Goal: Check status: Verify the current state of an ongoing process or item

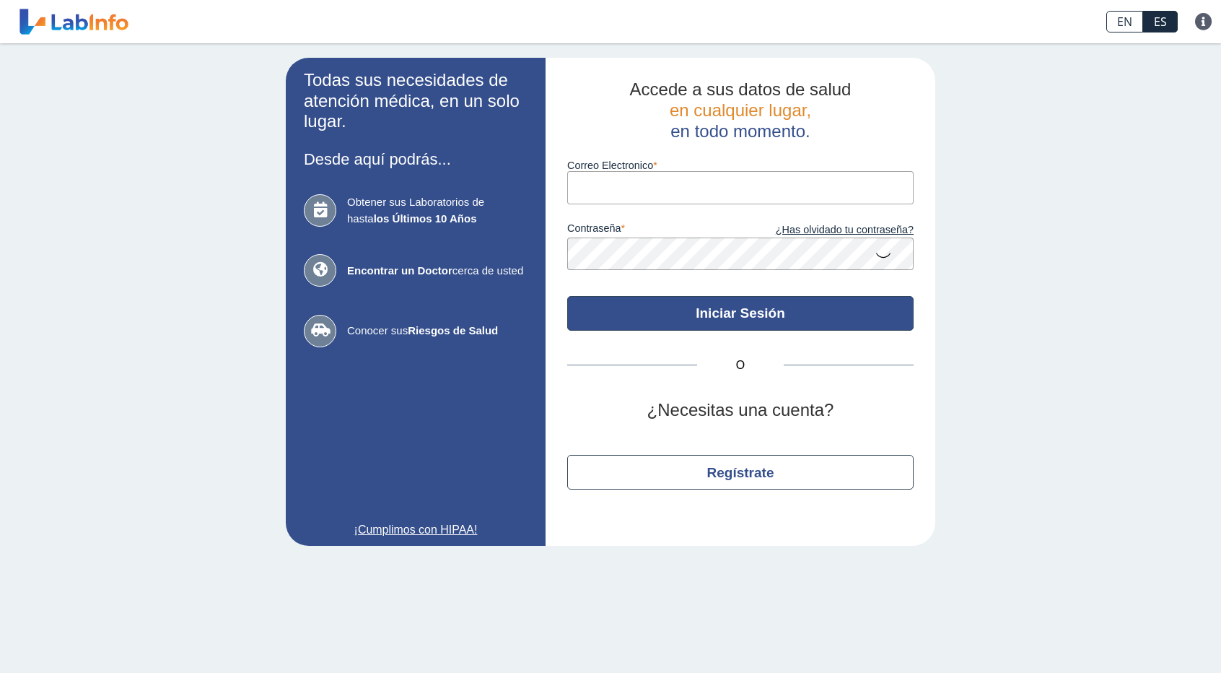
type input "[EMAIL_ADDRESS][DOMAIN_NAME]"
click at [736, 320] on button "Iniciar Sesión" at bounding box center [740, 313] width 346 height 35
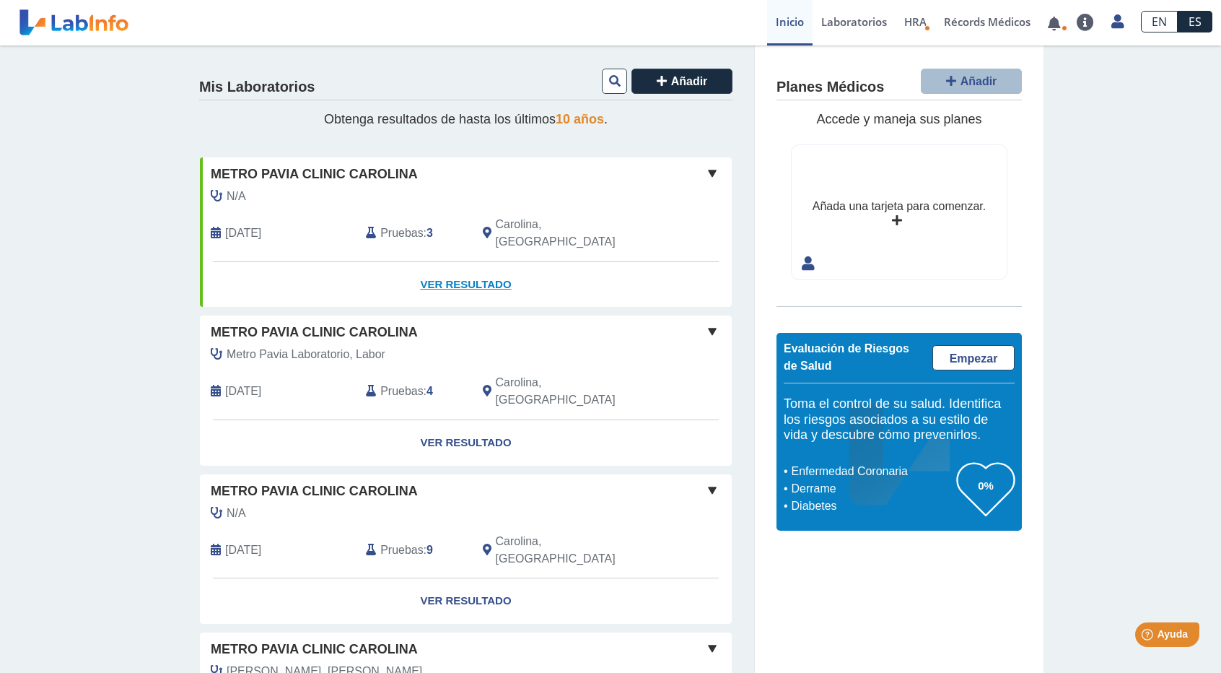
drag, startPoint x: 460, startPoint y: 267, endPoint x: 528, endPoint y: 248, distance: 70.4
click at [461, 266] on link "Ver Resultado" at bounding box center [466, 284] width 532 height 45
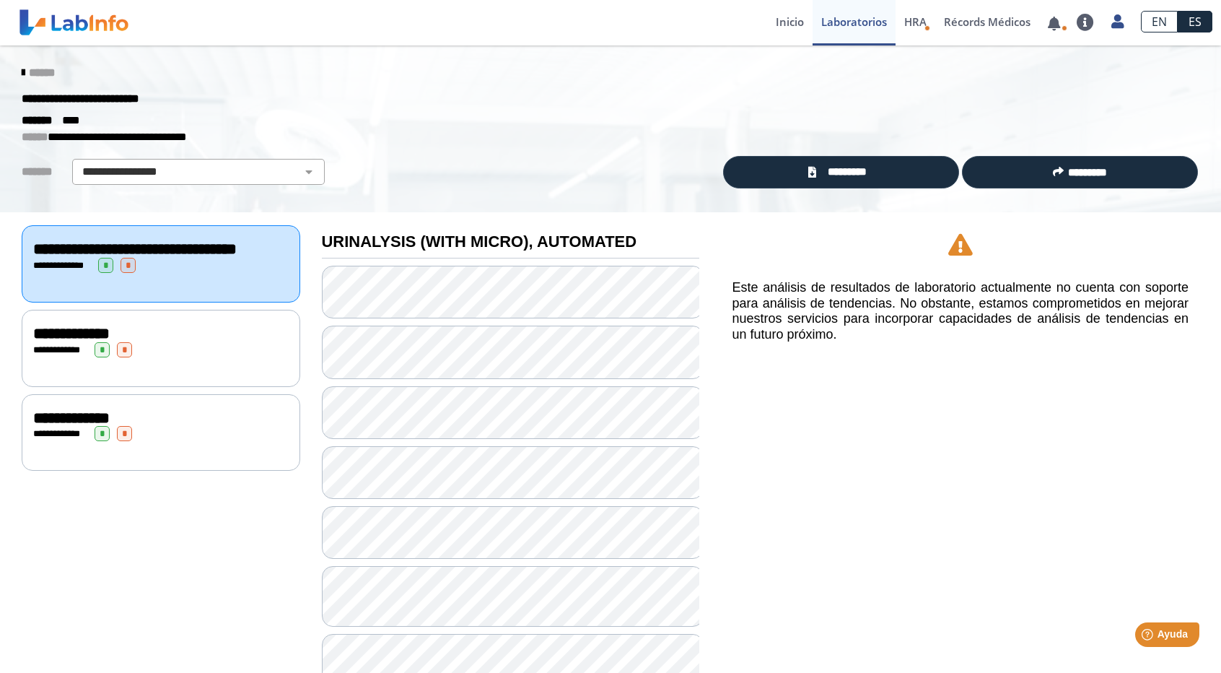
click at [163, 378] on div "**********" at bounding box center [161, 348] width 279 height 77
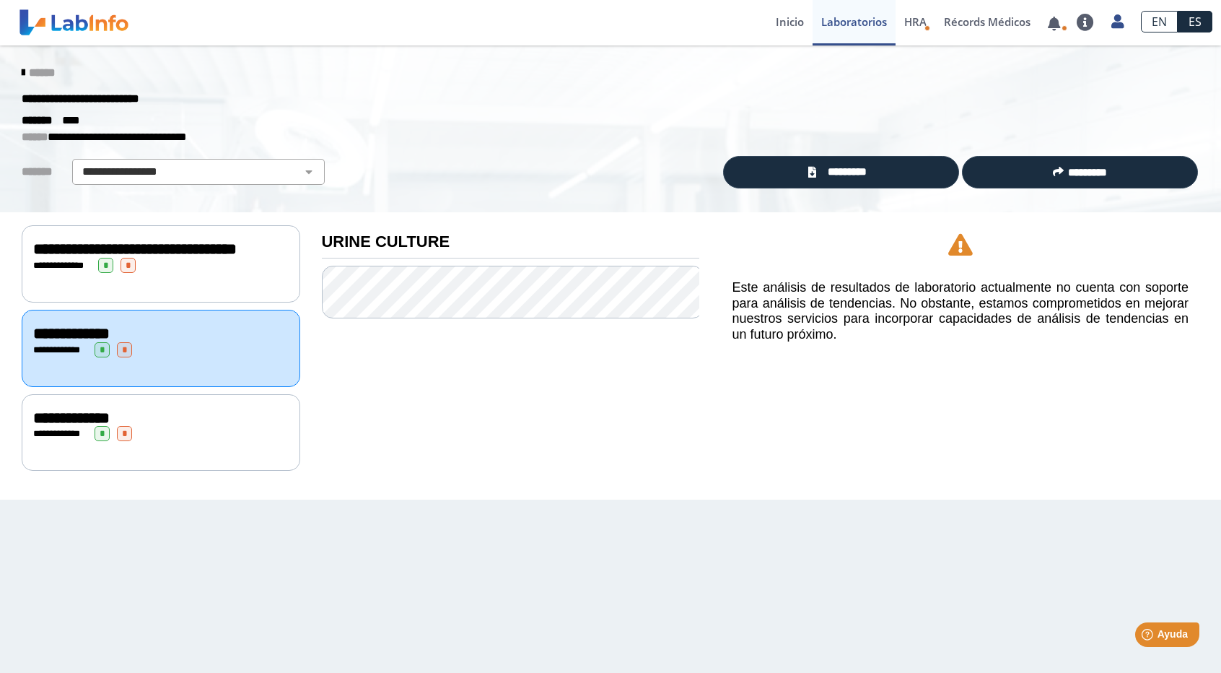
click at [192, 427] on div "**********" at bounding box center [161, 417] width 256 height 17
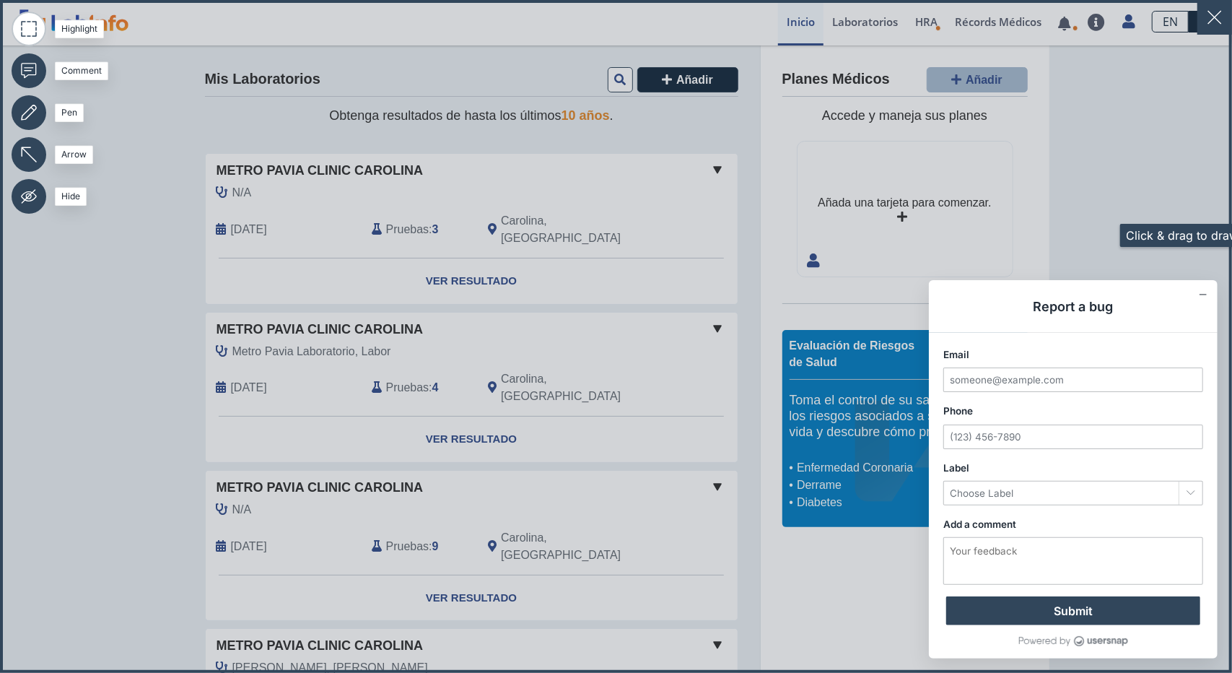
click at [1103, 235] on icon at bounding box center [616, 336] width 1232 height 673
click at [1200, 295] on icon "Collapse form" at bounding box center [1203, 295] width 7 height 0
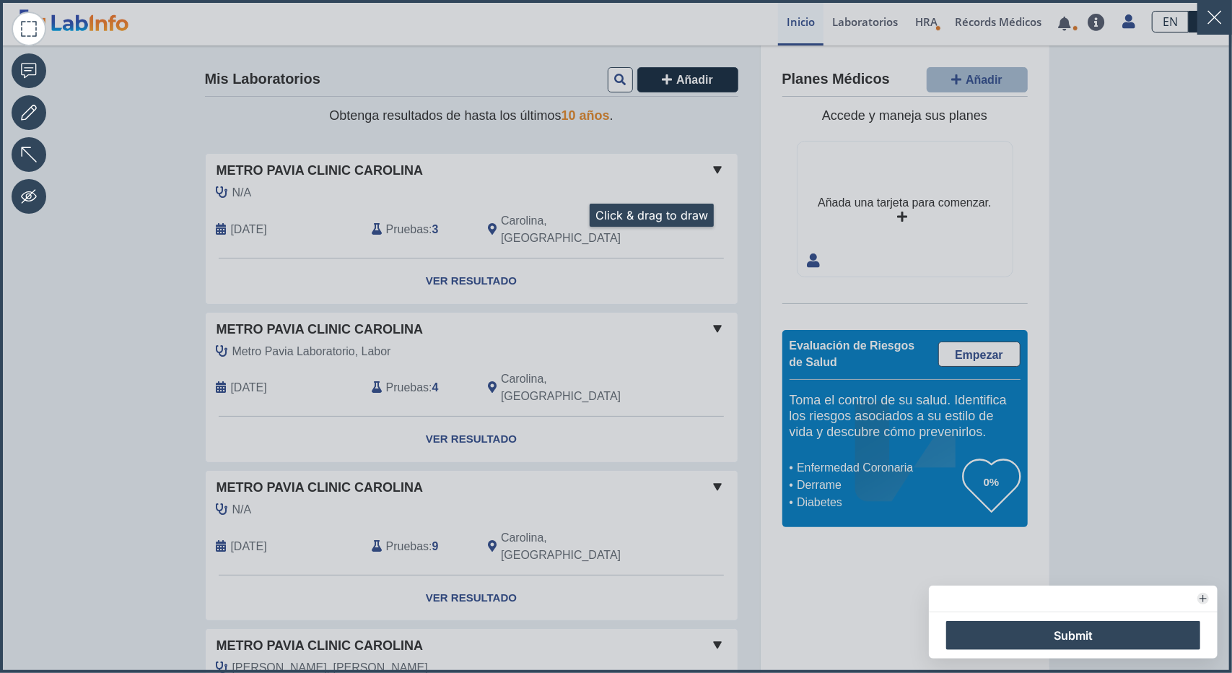
click at [572, 215] on icon at bounding box center [616, 336] width 1232 height 673
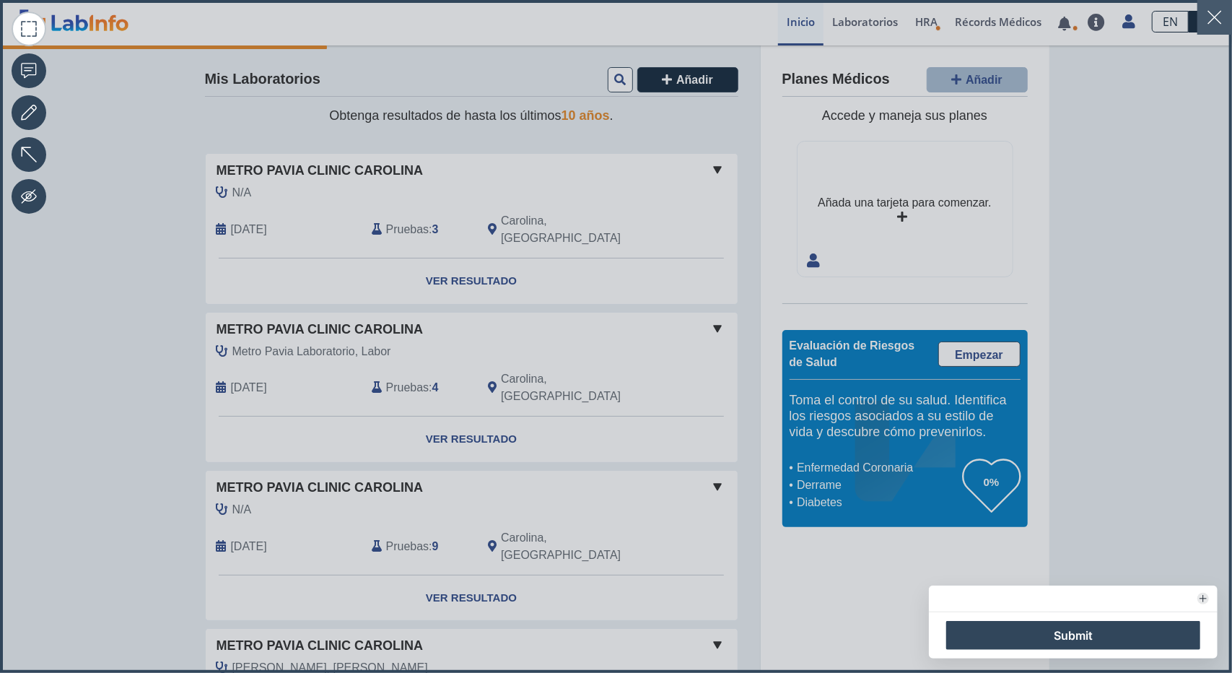
click at [1199, 25] on button "button" at bounding box center [1215, 17] width 35 height 35
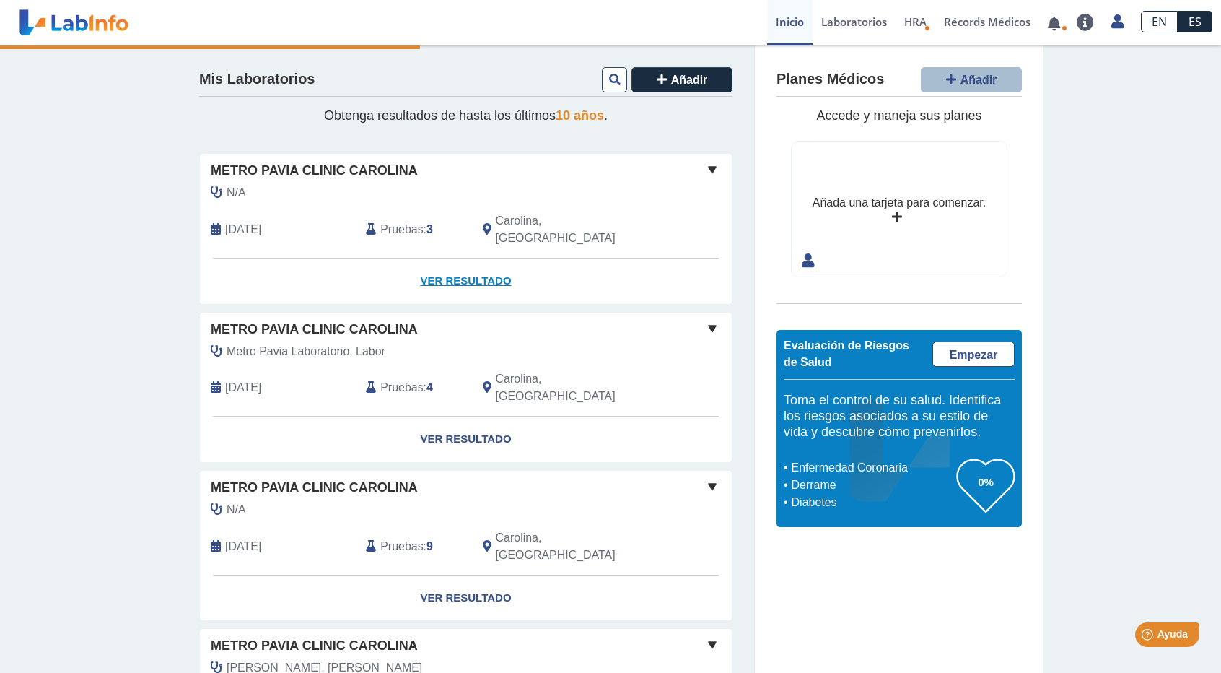
click at [485, 269] on link "Ver Resultado" at bounding box center [466, 280] width 532 height 45
click at [453, 262] on link "Ver Resultado" at bounding box center [466, 280] width 532 height 45
